Goal: Browse casually: Explore the website without a specific task or goal

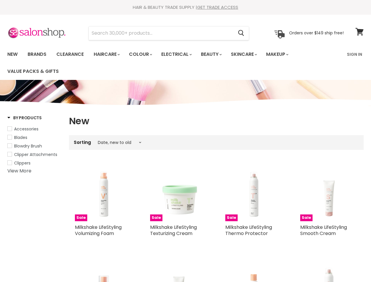
select select "created-descending"
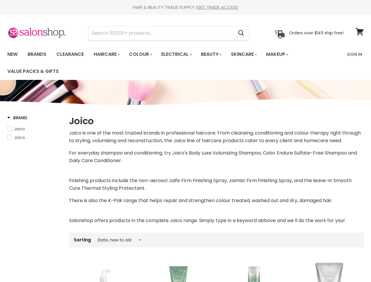
select select "created-descending"
